Goal: Task Accomplishment & Management: Use online tool/utility

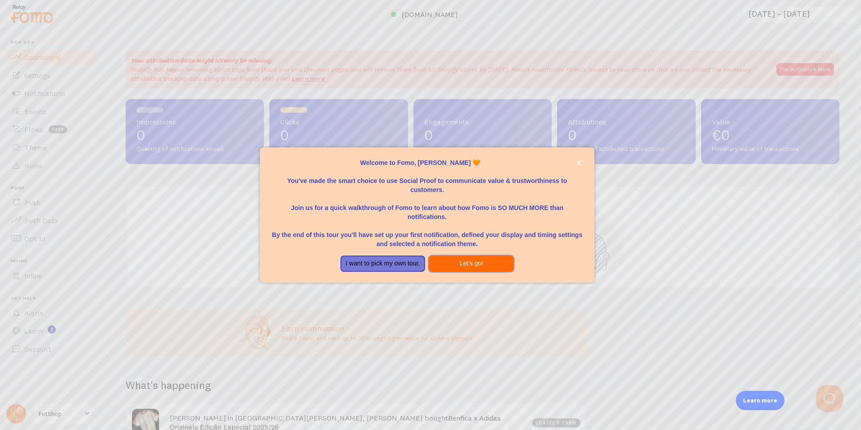
click at [485, 266] on button "Let's go!" at bounding box center [471, 263] width 85 height 16
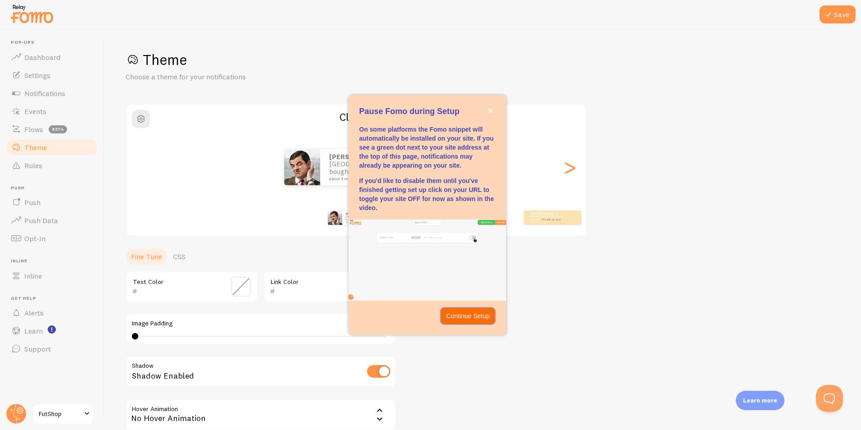
click at [486, 320] on p "Continue Setup" at bounding box center [468, 315] width 44 height 9
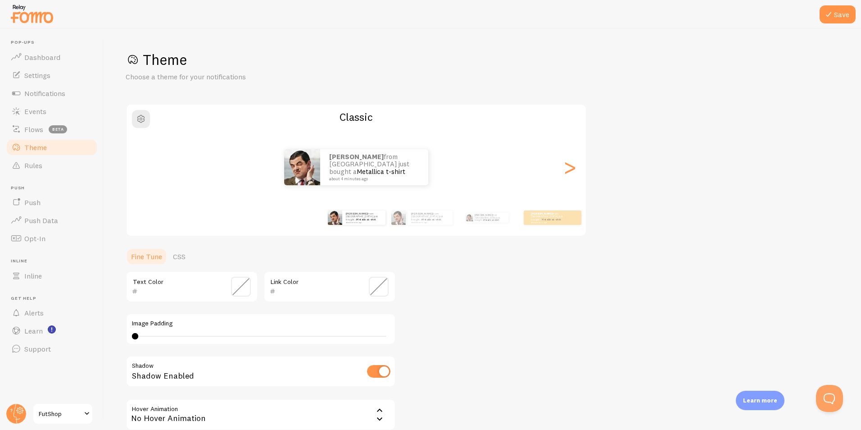
scroll to position [91, 0]
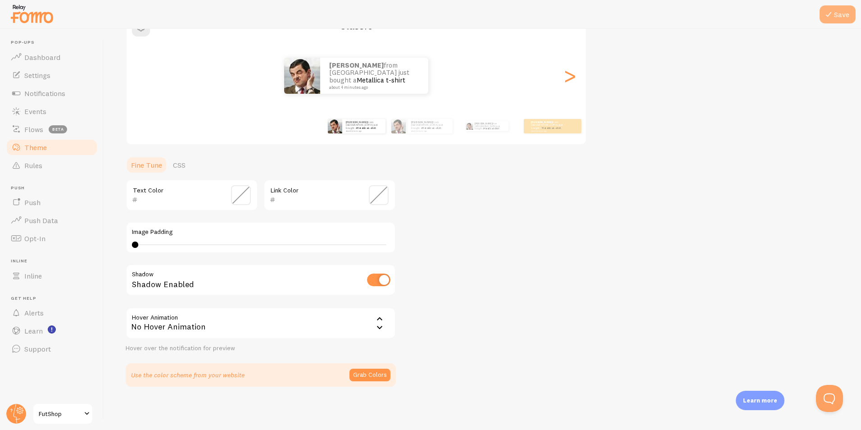
click at [840, 17] on button "Save" at bounding box center [838, 14] width 36 height 18
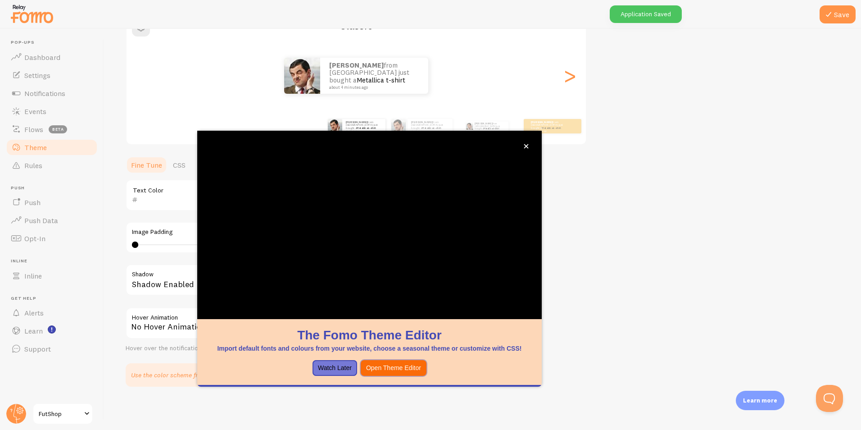
click at [397, 374] on button "Open Theme Editor" at bounding box center [394, 368] width 66 height 16
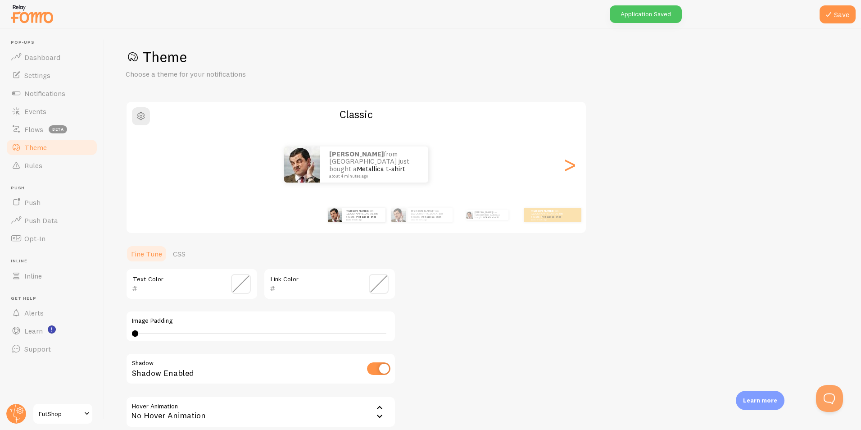
scroll to position [0, 0]
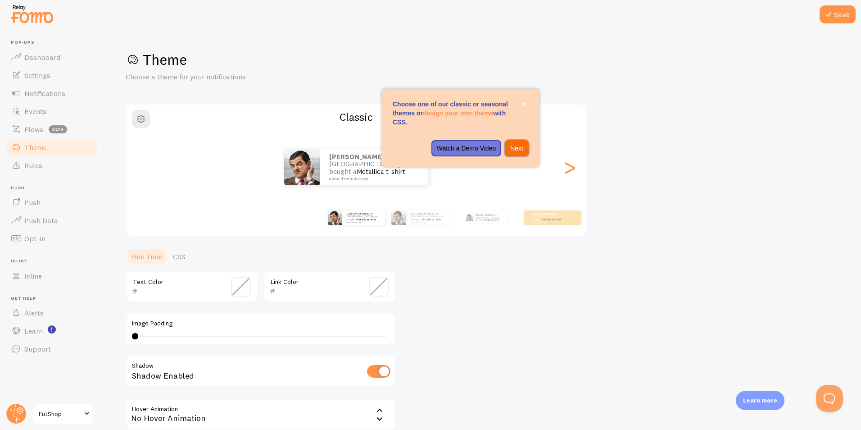
click at [514, 152] on p "Next" at bounding box center [516, 148] width 13 height 9
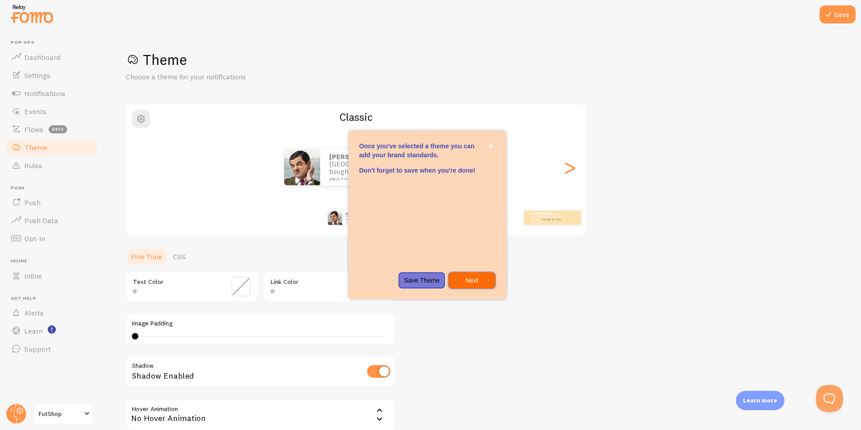
click at [480, 286] on button "Next" at bounding box center [472, 280] width 46 height 16
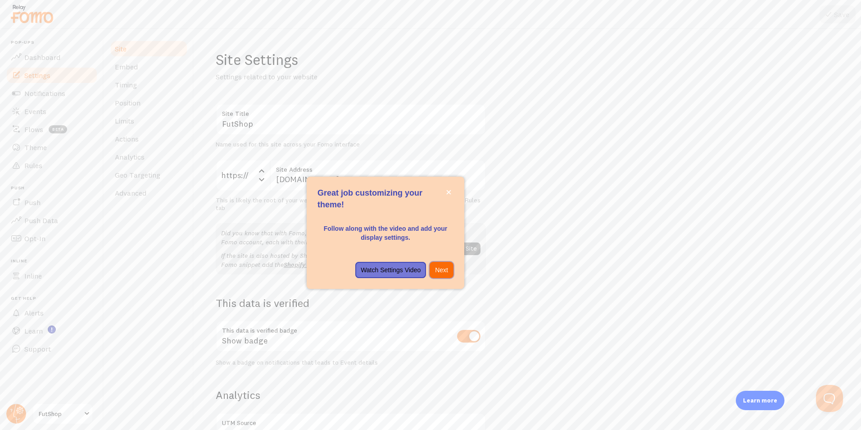
click at [448, 269] on p "Next" at bounding box center [441, 269] width 13 height 9
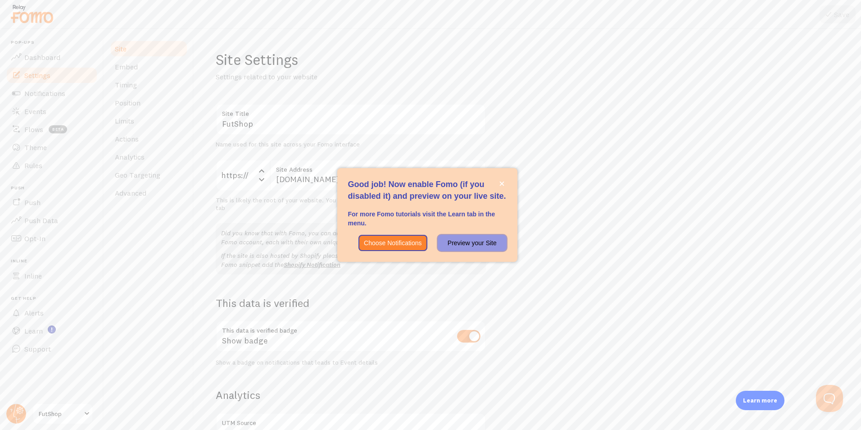
click at [460, 245] on p "Preview your Site" at bounding box center [472, 242] width 58 height 9
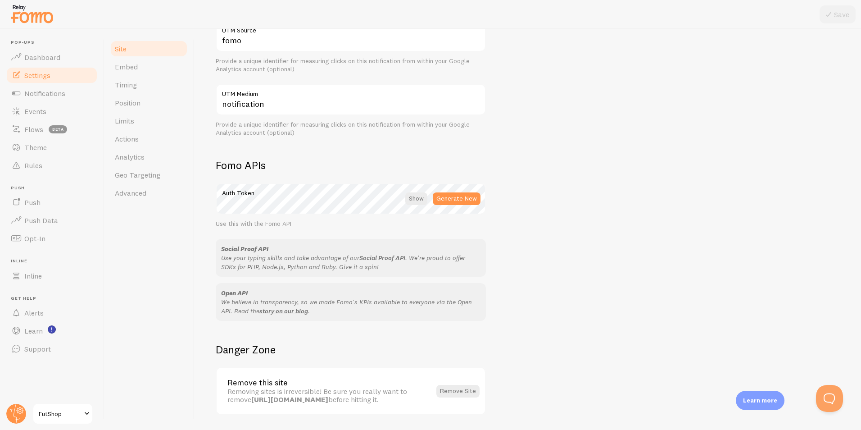
scroll to position [421, 0]
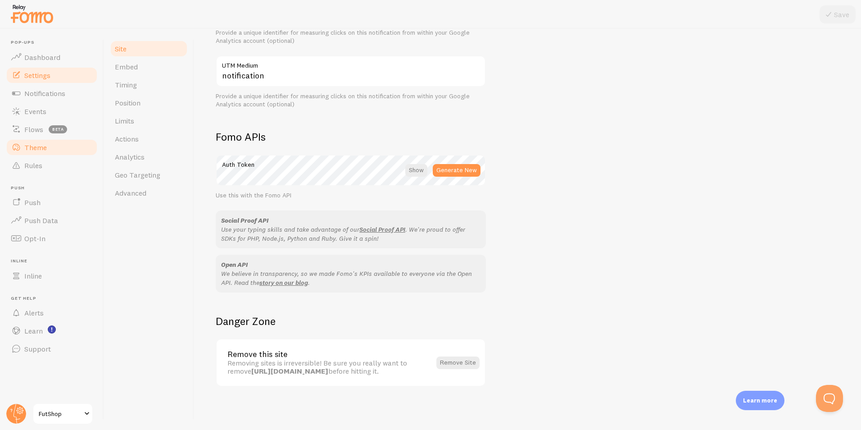
click at [36, 150] on span "Theme" at bounding box center [35, 147] width 23 height 9
